Goal: Information Seeking & Learning: Learn about a topic

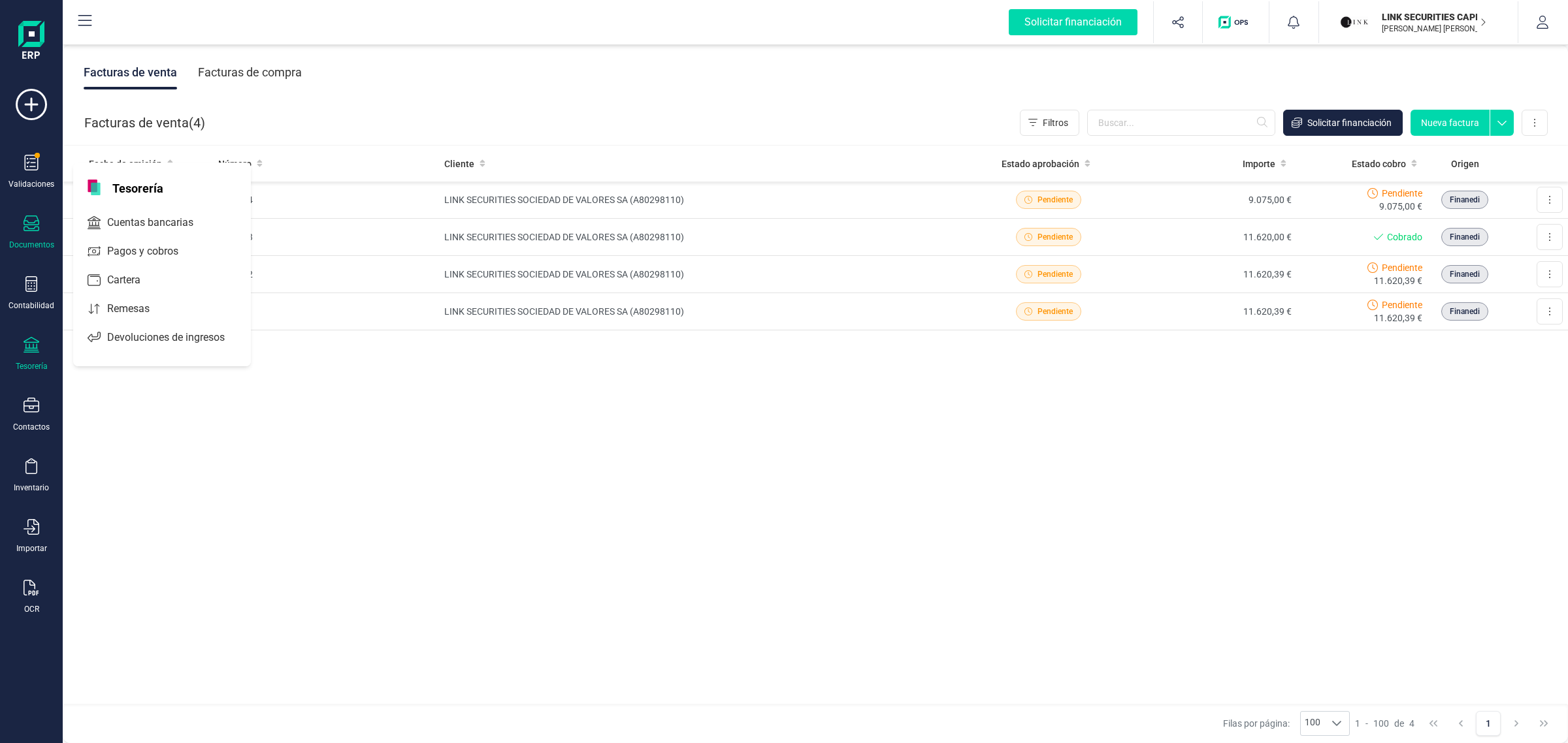
click at [25, 355] on div "Tesorería" at bounding box center [31, 354] width 53 height 35
click at [24, 354] on div "Tesorería" at bounding box center [31, 354] width 53 height 35
click at [150, 224] on span "Cuentas bancarias" at bounding box center [159, 222] width 115 height 15
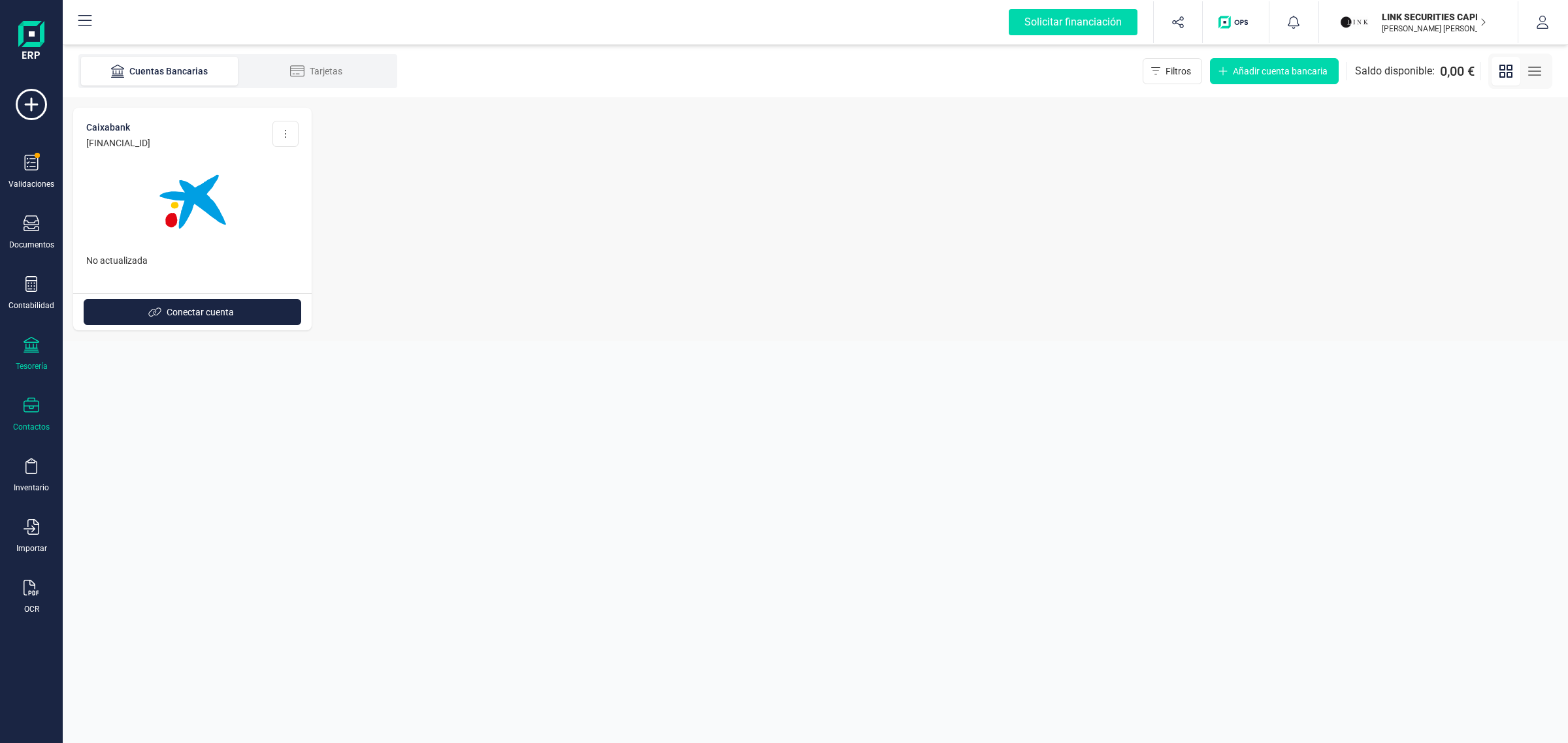
click at [28, 400] on icon at bounding box center [31, 405] width 15 height 15
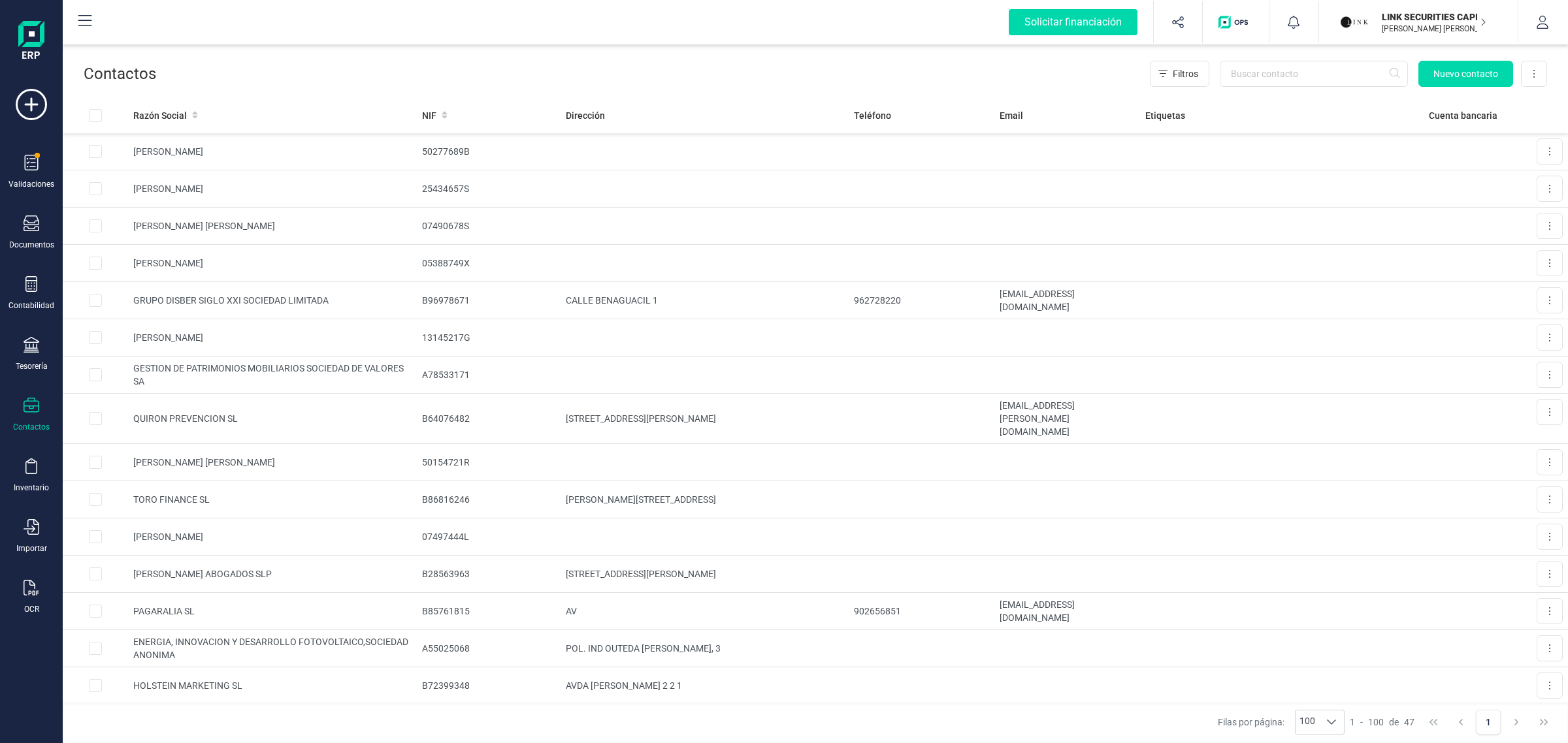
click at [24, 311] on div "Validaciones Documentos Documentos Presupuestos Pedidos Albaranes Facturas Fact…" at bounding box center [31, 357] width 53 height 536
click at [25, 294] on div "Contabilidad" at bounding box center [31, 293] width 53 height 35
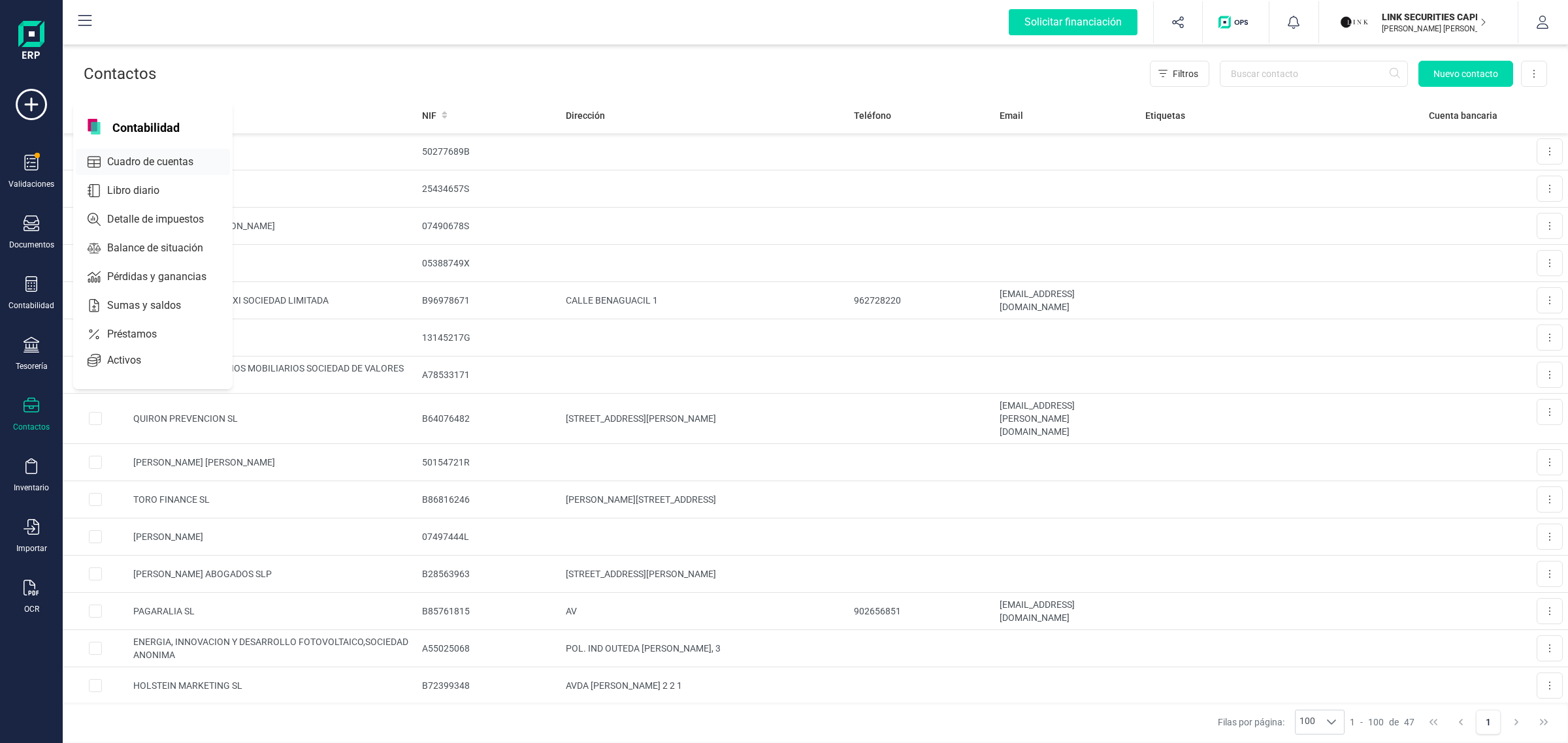
click at [128, 158] on span "Cuadro de cuentas" at bounding box center [159, 162] width 115 height 15
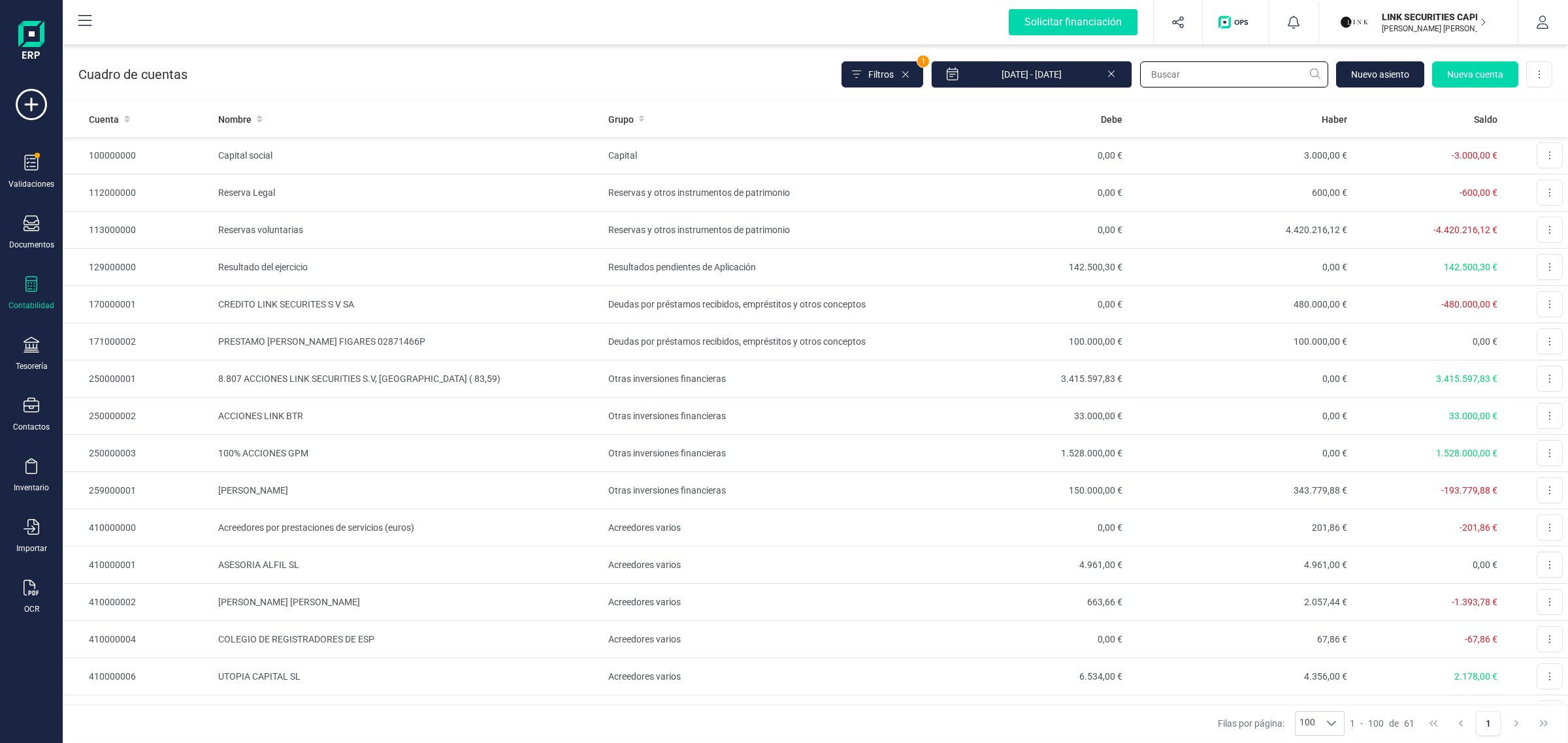
click at [1206, 73] on input "text" at bounding box center [1234, 74] width 188 height 26
type input "orange"
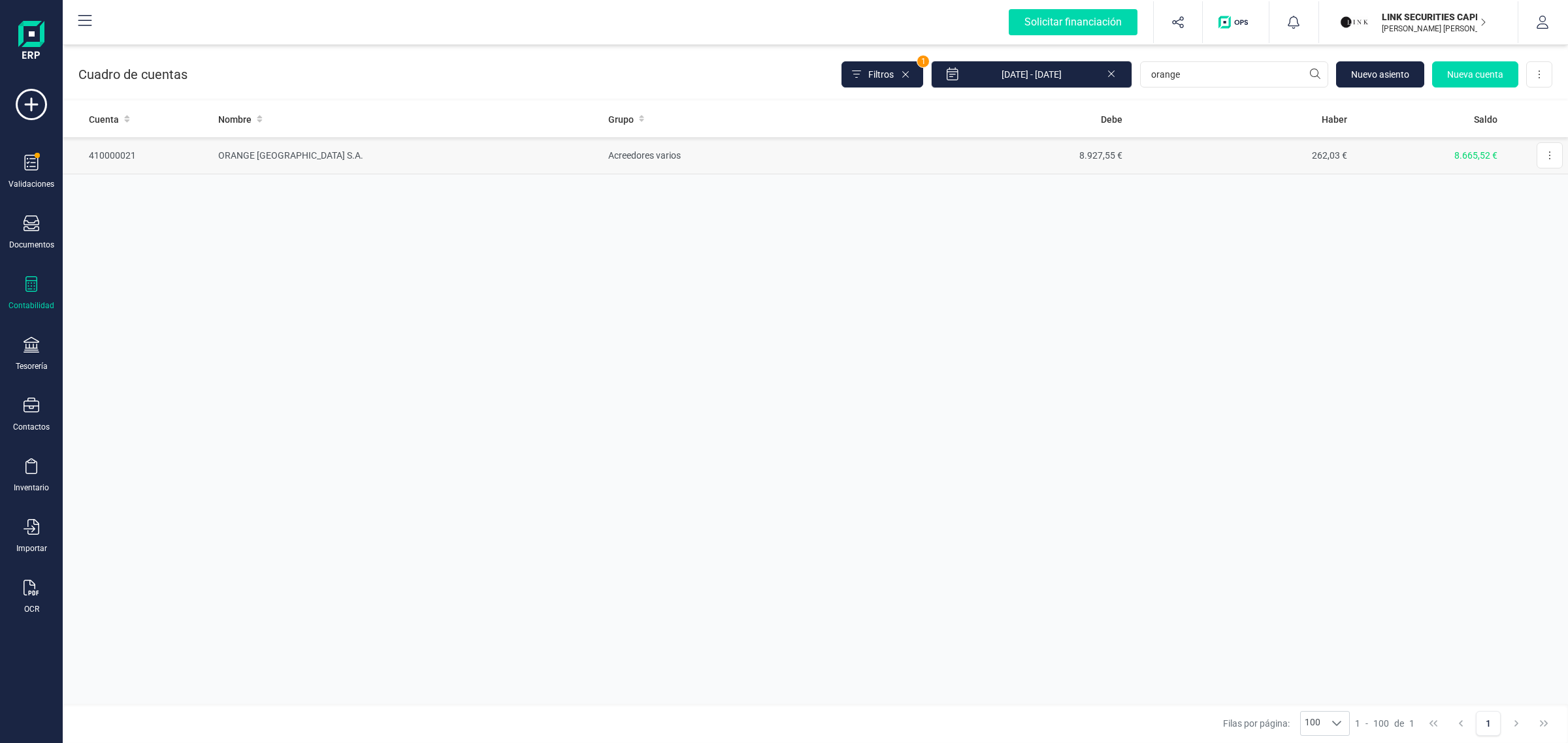
click at [395, 163] on td "ORANGE [GEOGRAPHIC_DATA] S.A." at bounding box center [408, 156] width 390 height 37
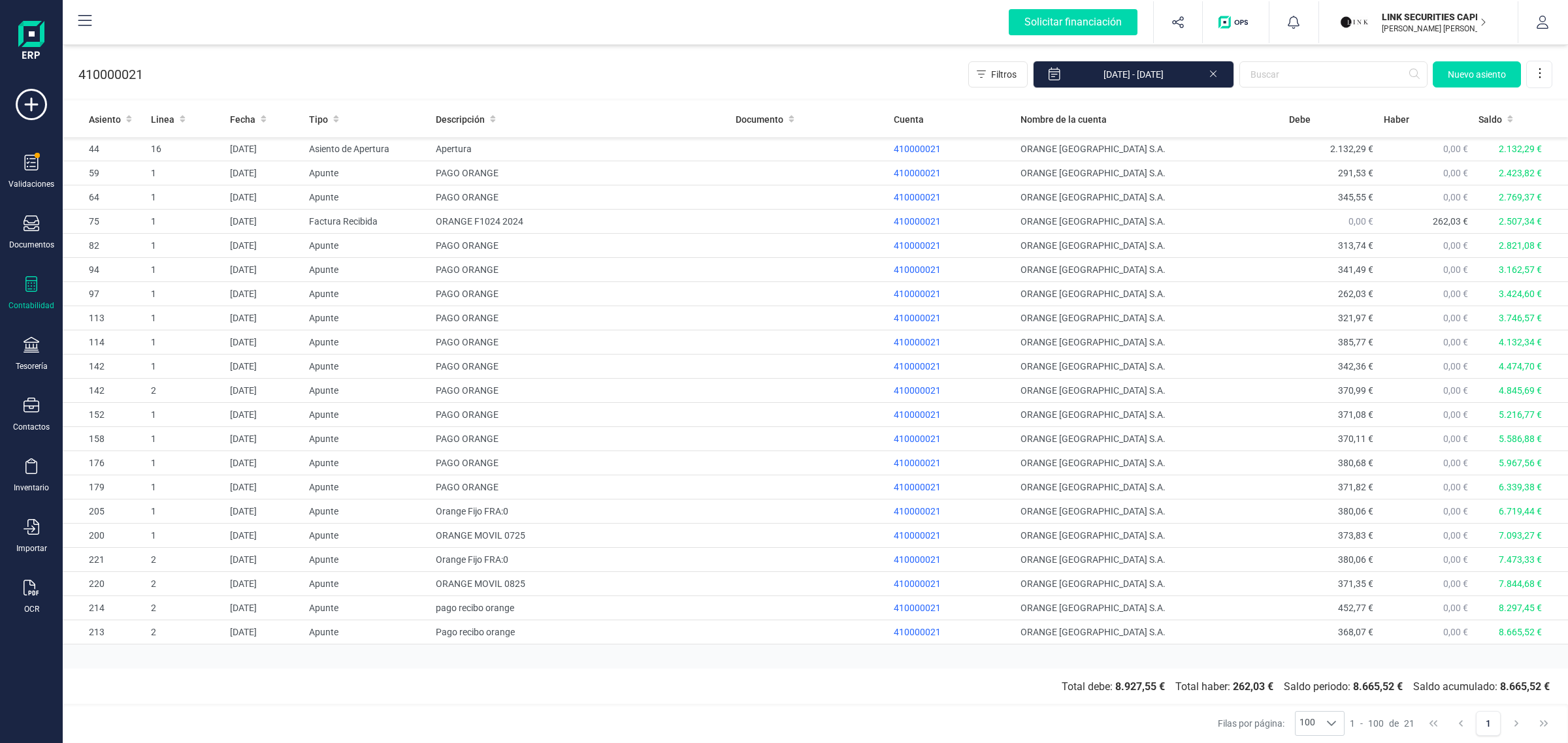
drag, startPoint x: 1207, startPoint y: 73, endPoint x: 1202, endPoint y: 95, distance: 22.6
click at [1208, 73] on icon at bounding box center [1213, 73] width 11 height 13
